Goal: Transaction & Acquisition: Purchase product/service

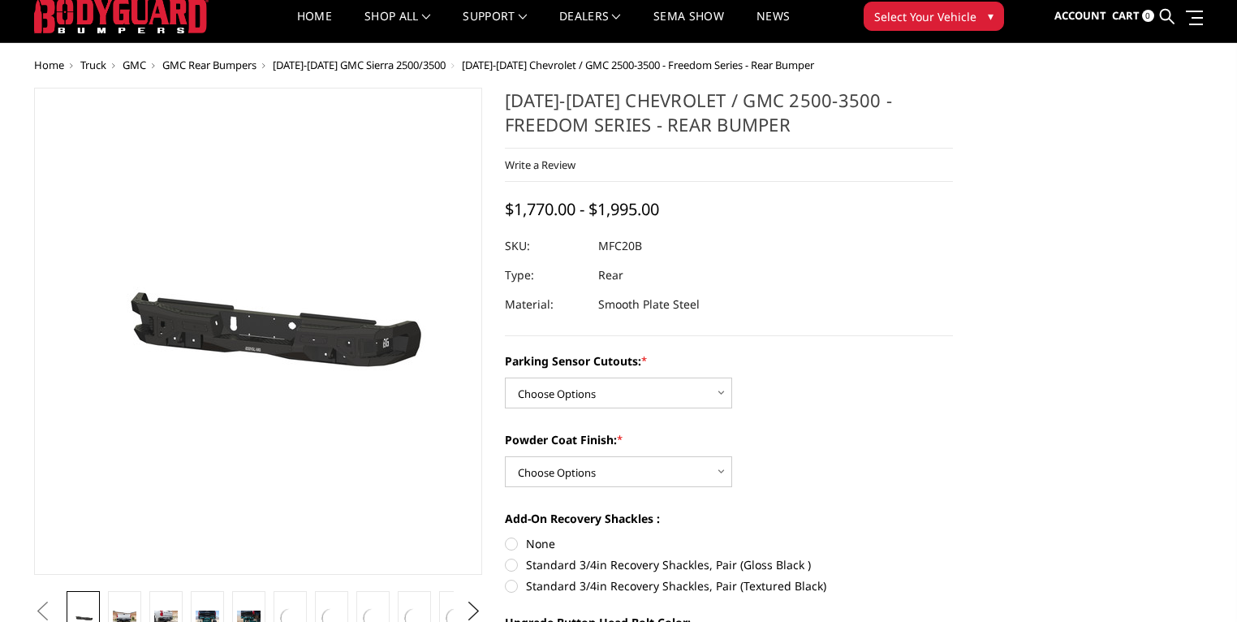
scroll to position [65, 0]
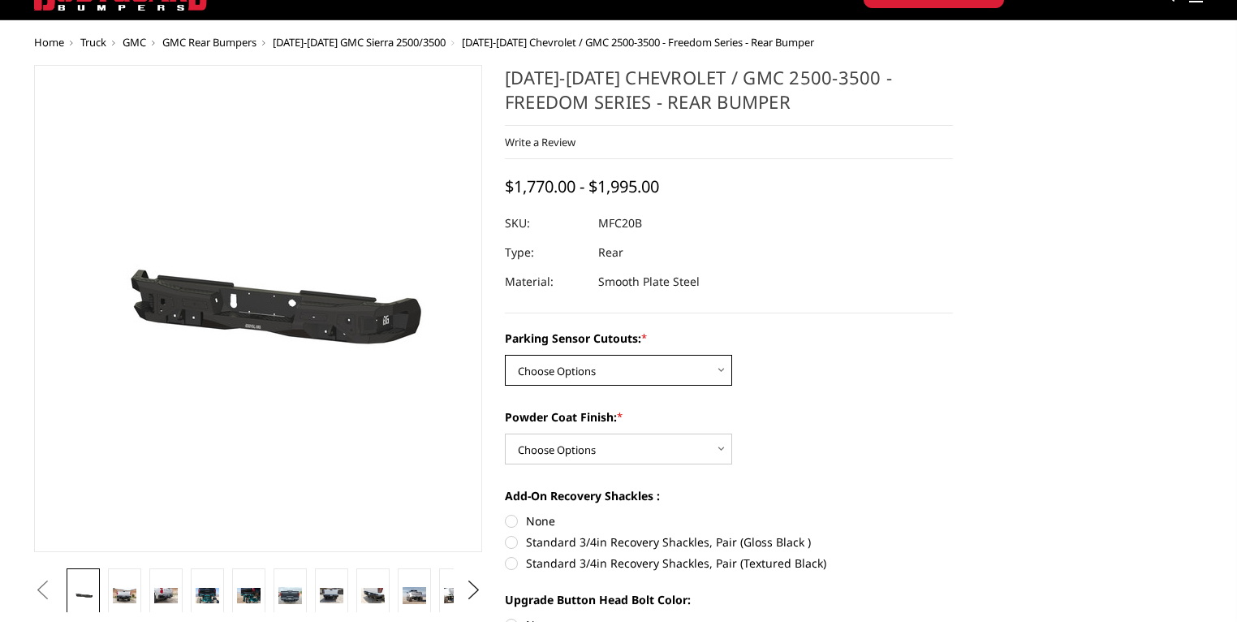
click at [590, 386] on select "Choose Options No - Without Parking Sensor Cutouts Yes - With Parking Sensor Cu…" at bounding box center [618, 370] width 227 height 31
select select "2870"
click at [506, 386] on select "Choose Options No - Without Parking Sensor Cutouts Yes - With Parking Sensor Cu…" at bounding box center [618, 370] width 227 height 31
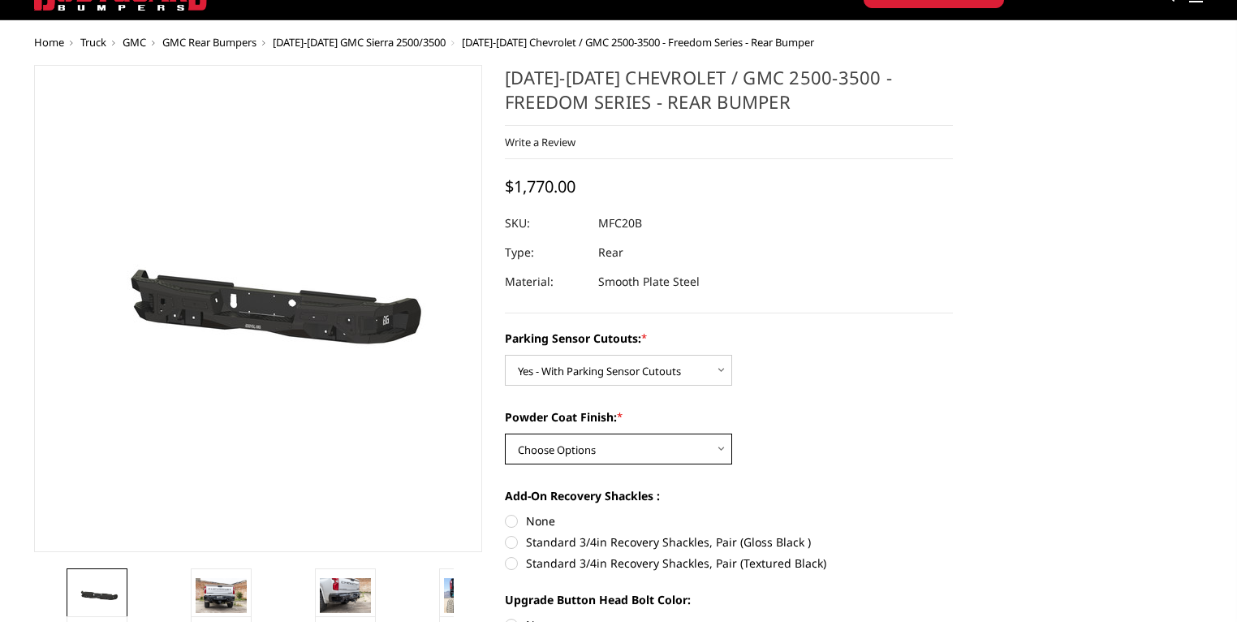
click at [604, 464] on select "Choose Options Bare Metal Texture Black Powder Coat" at bounding box center [618, 448] width 227 height 31
select select "2872"
click at [506, 464] on select "Choose Options Bare Metal Texture Black Powder Coat" at bounding box center [618, 448] width 227 height 31
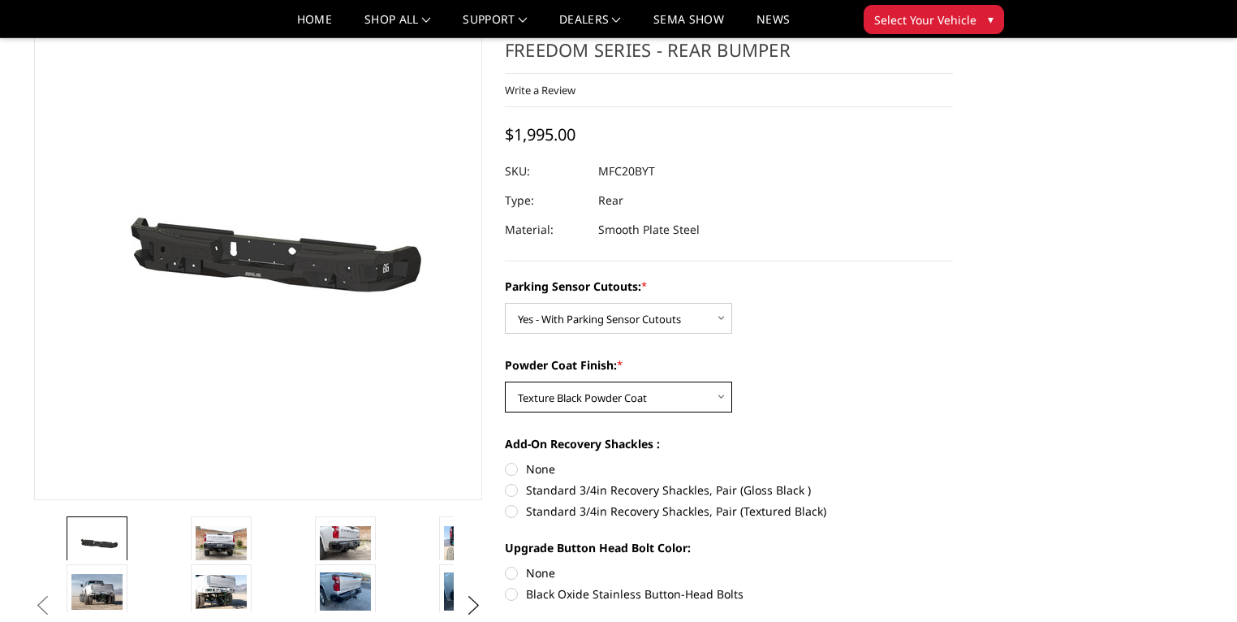
scroll to position [130, 0]
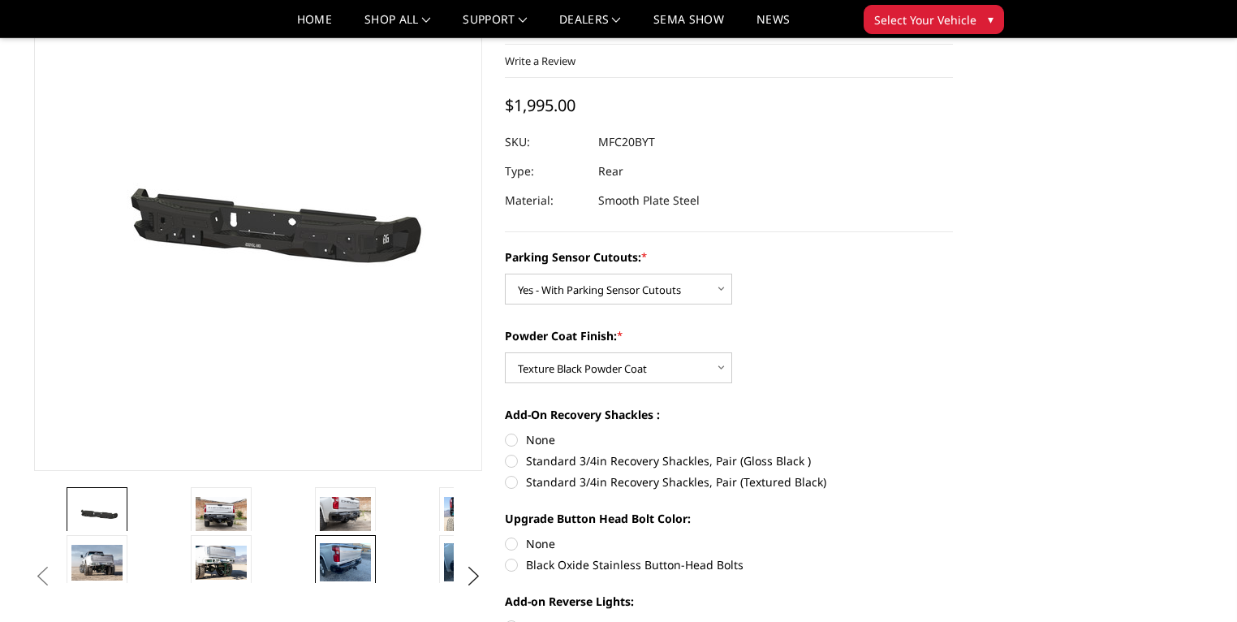
click at [320, 543] on img at bounding box center [345, 562] width 51 height 38
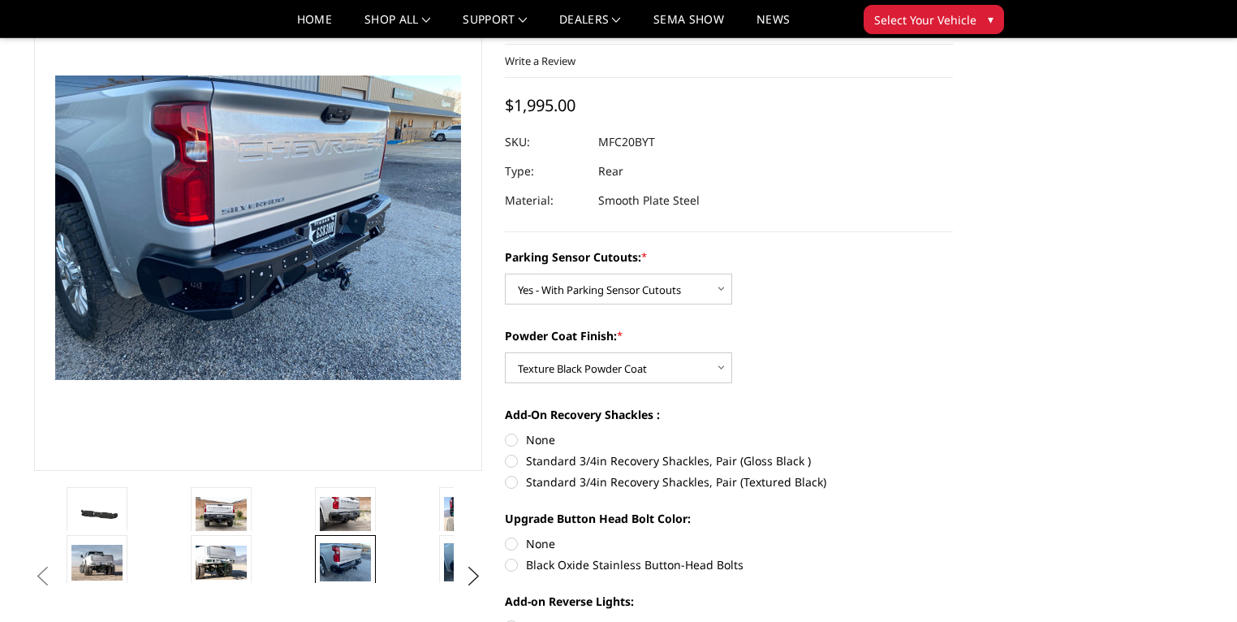
scroll to position [95, 0]
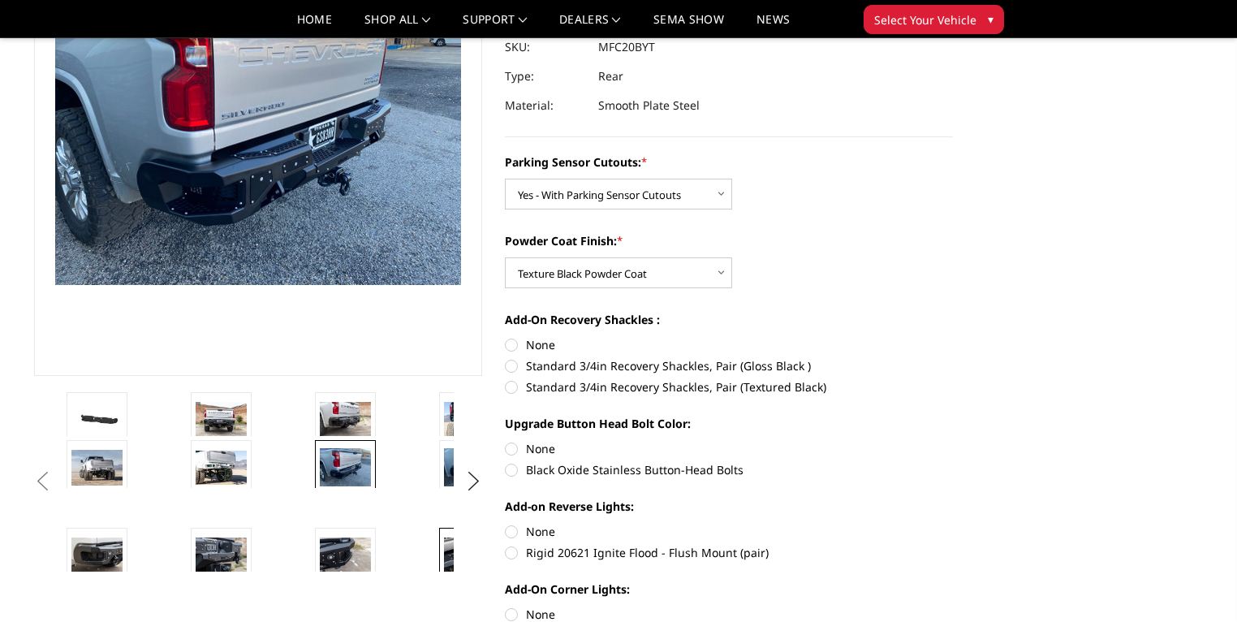
click at [444, 537] on img at bounding box center [469, 554] width 51 height 34
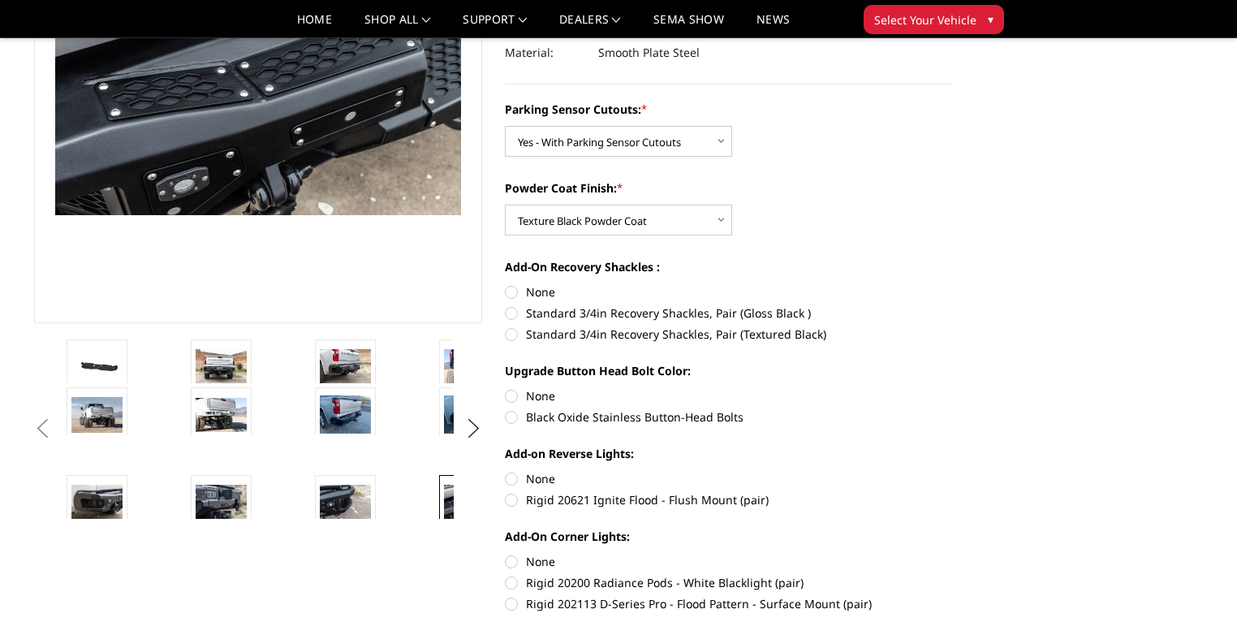
scroll to position [300, 0]
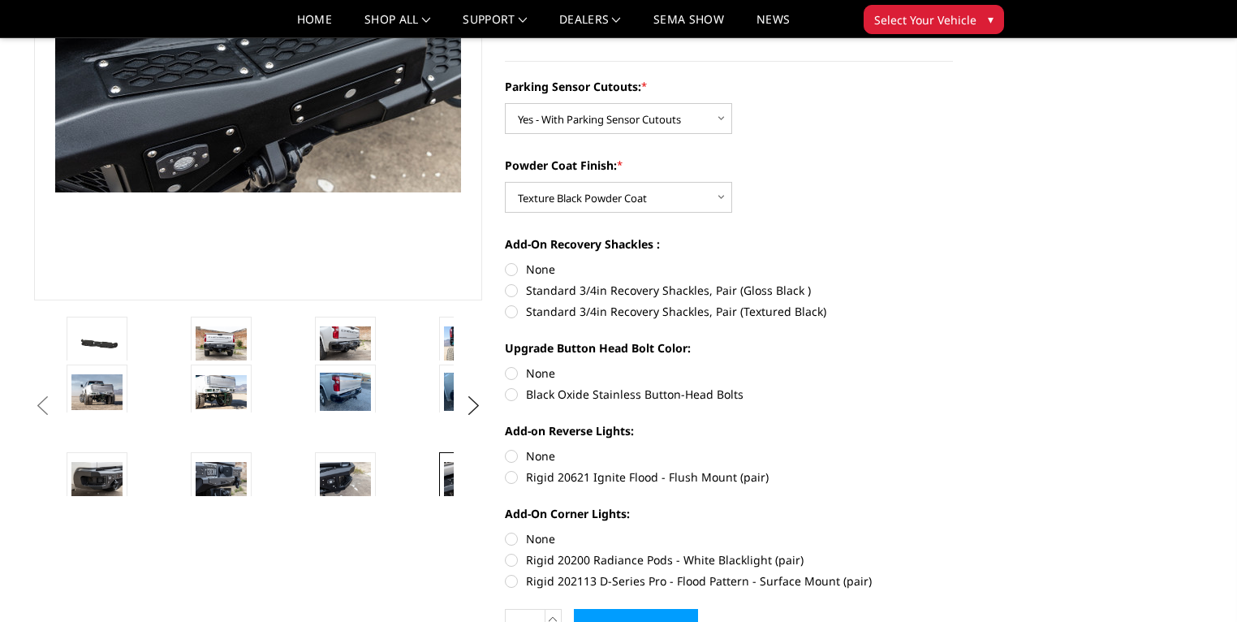
click at [941, 399] on img at bounding box center [966, 392] width 51 height 34
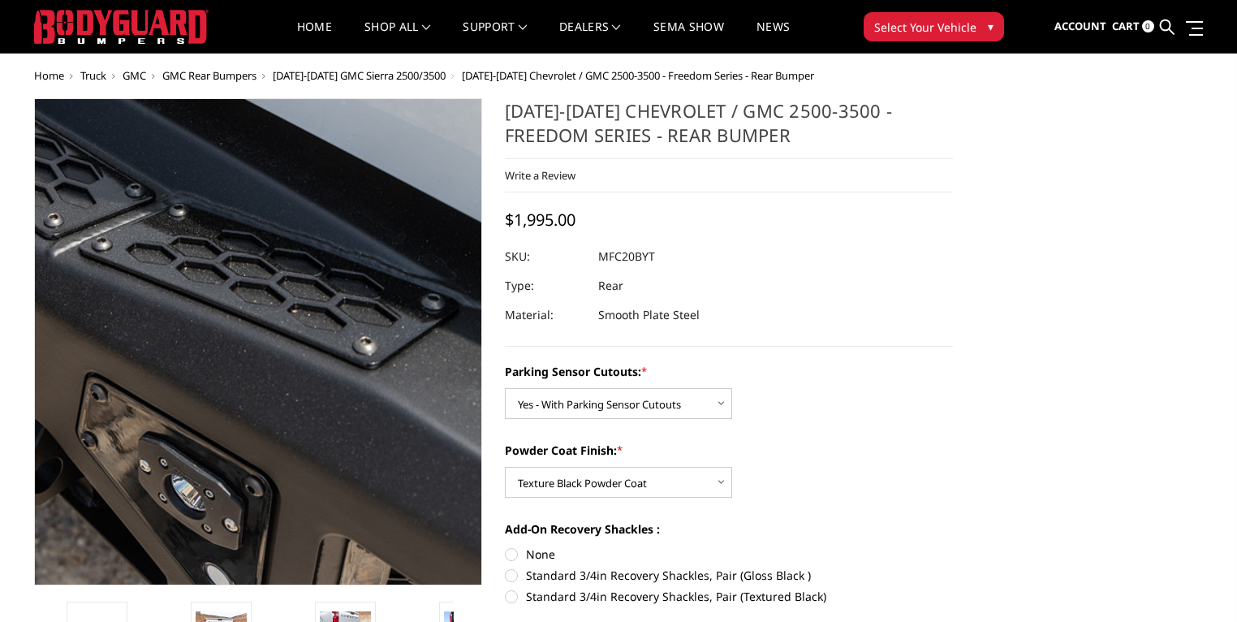
scroll to position [0, 0]
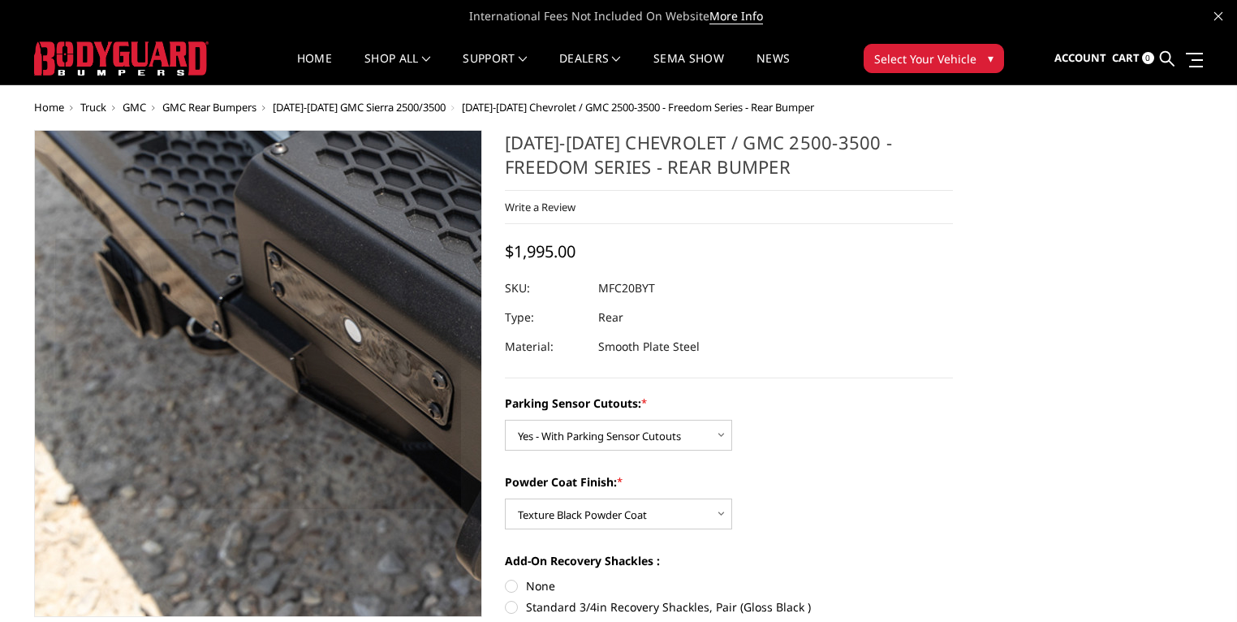
drag, startPoint x: 173, startPoint y: 392, endPoint x: 162, endPoint y: 393, distance: 10.6
